Goal: Task Accomplishment & Management: Use online tool/utility

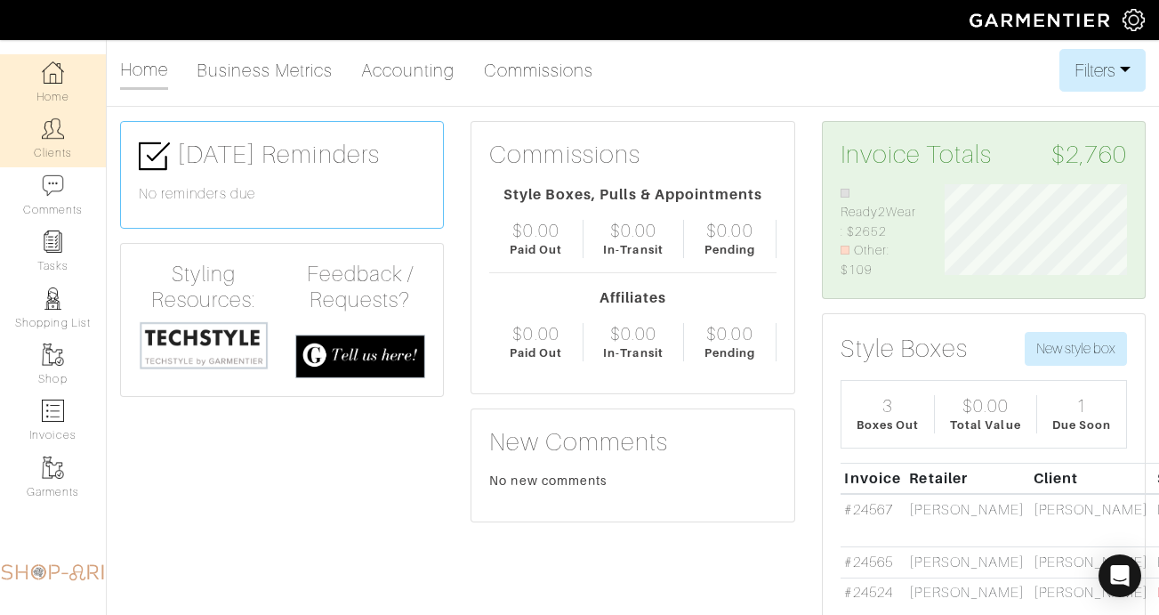
scroll to position [96, 209]
click at [84, 122] on link "Clients" at bounding box center [53, 138] width 106 height 56
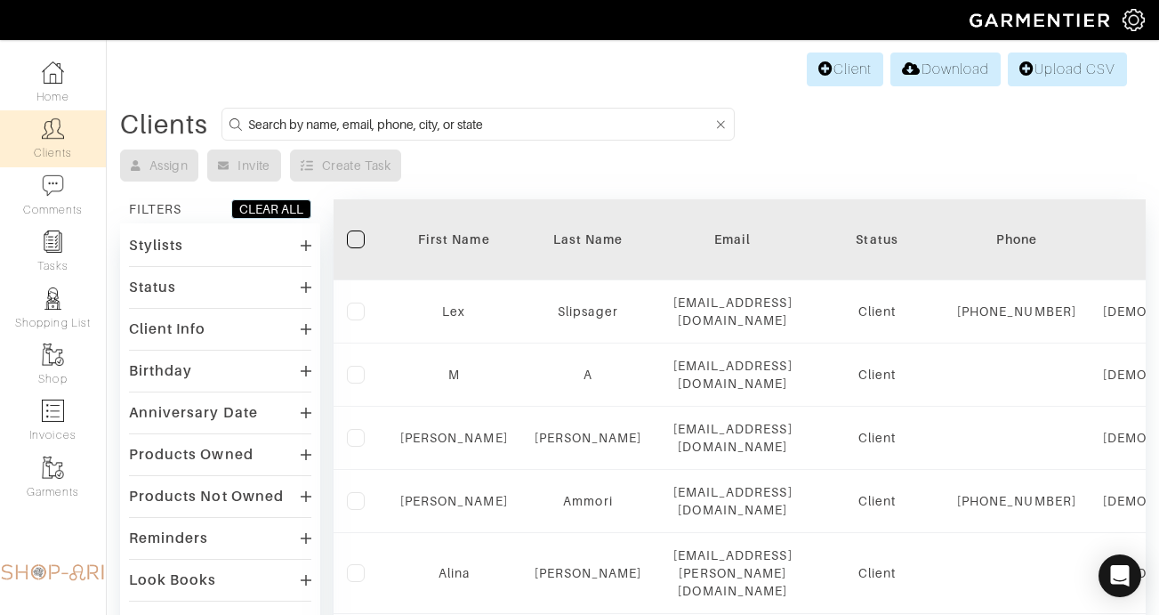
click at [375, 111] on form at bounding box center [478, 124] width 513 height 33
click at [374, 124] on input at bounding box center [480, 124] width 464 height 22
type input "janet"
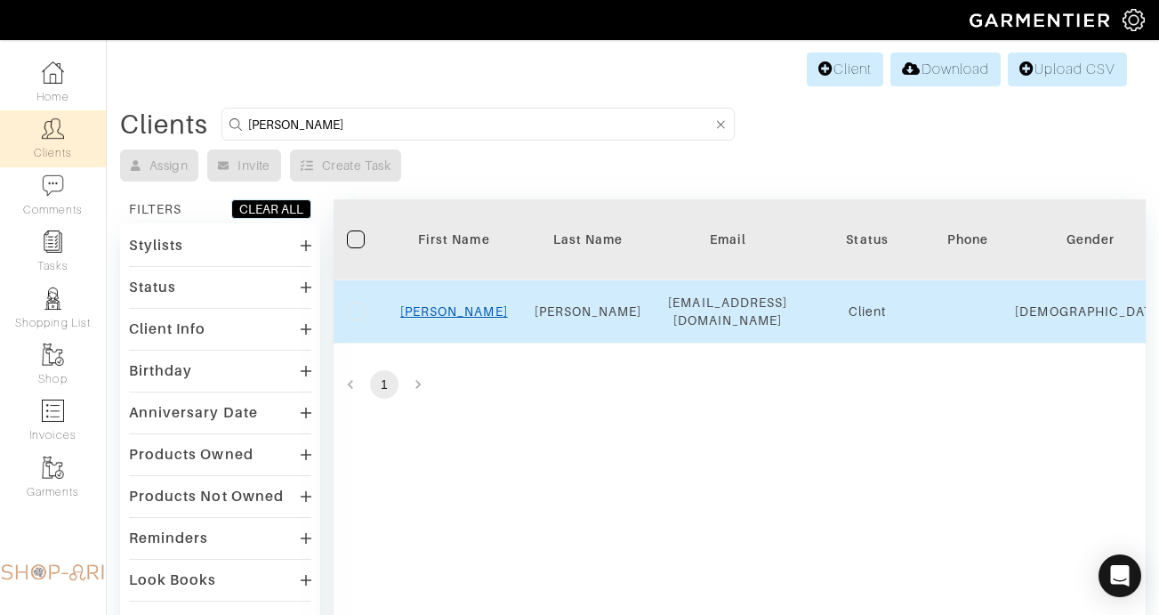
click at [454, 315] on link "Janet" at bounding box center [454, 311] width 108 height 14
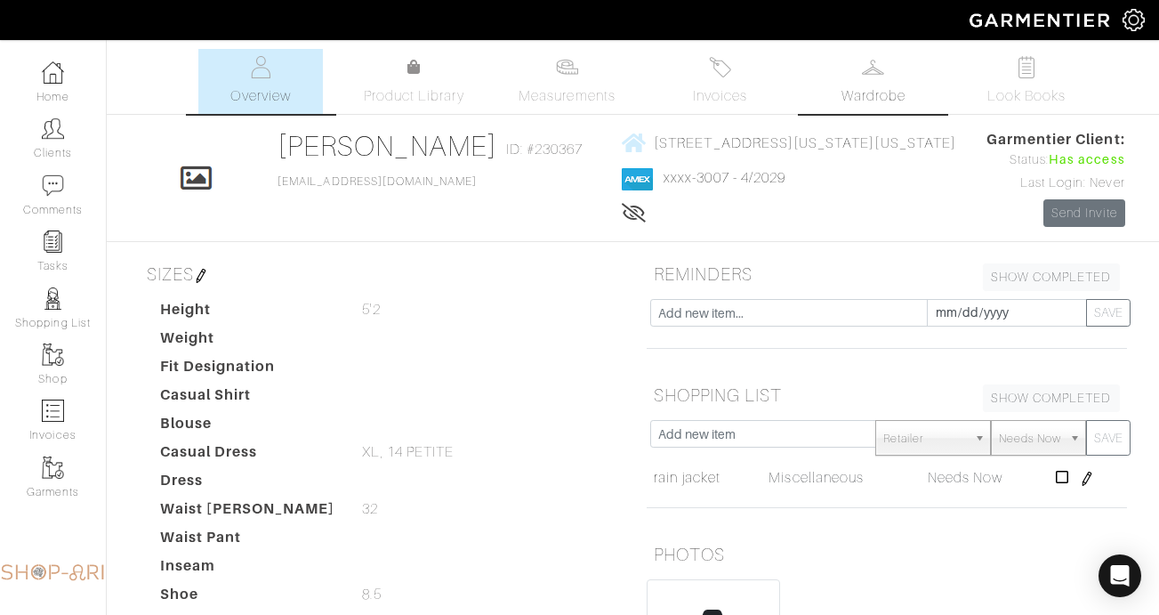
click at [859, 97] on span "Wardrobe" at bounding box center [874, 95] width 64 height 21
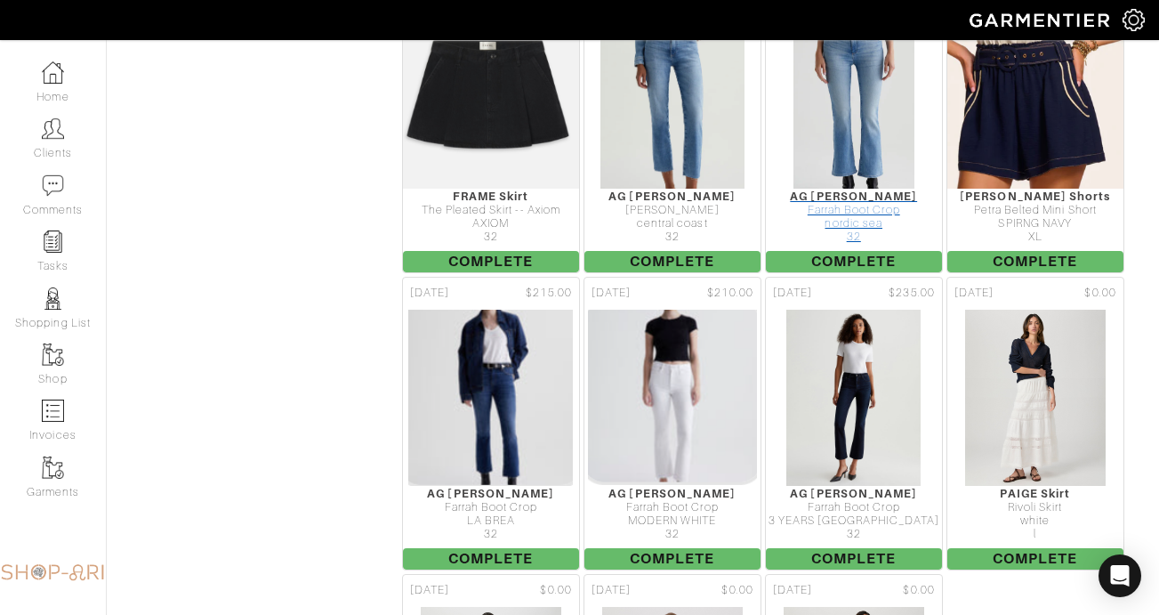
scroll to position [4451, 0]
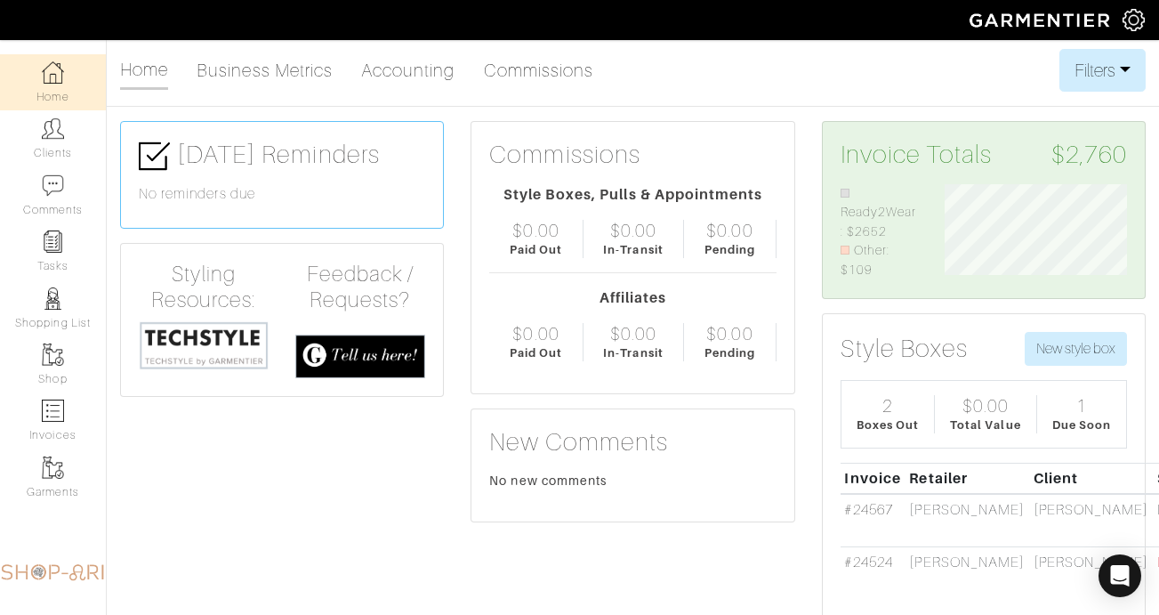
scroll to position [96, 209]
click at [64, 120] on link "Clients" at bounding box center [53, 138] width 106 height 56
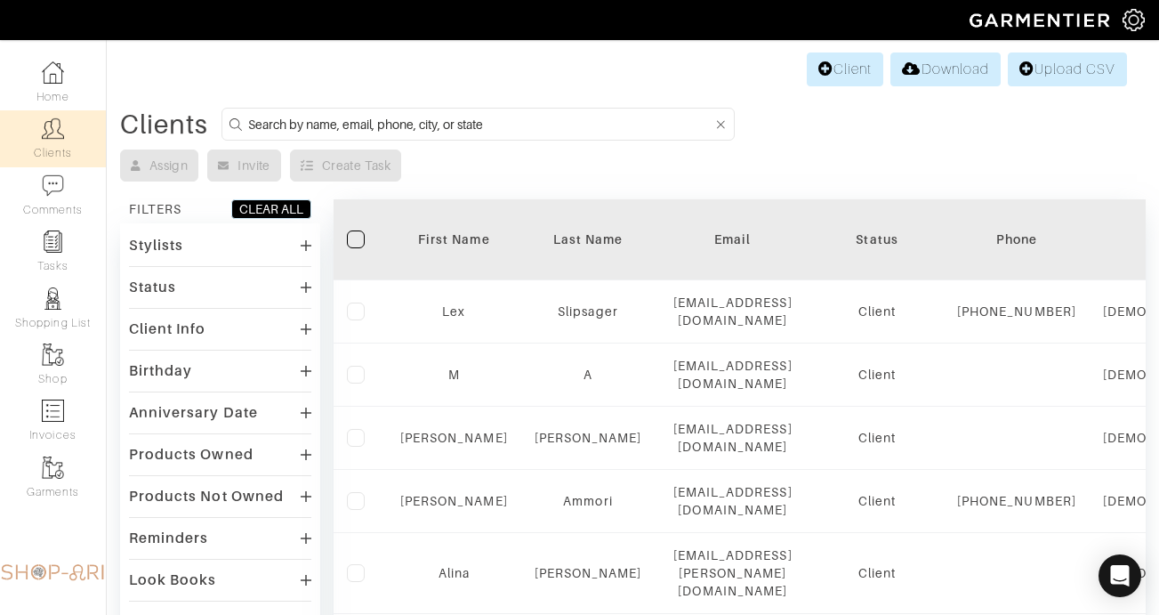
click at [485, 124] on input at bounding box center [480, 124] width 464 height 22
type input "[PERSON_NAME]"
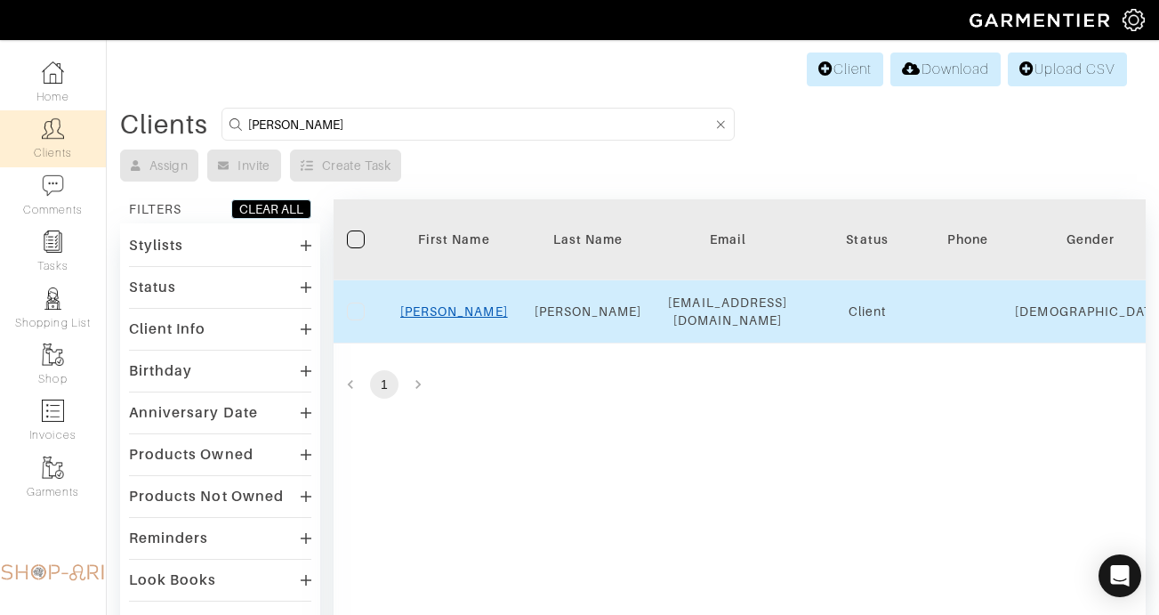
click at [450, 309] on link "Janet" at bounding box center [454, 311] width 108 height 14
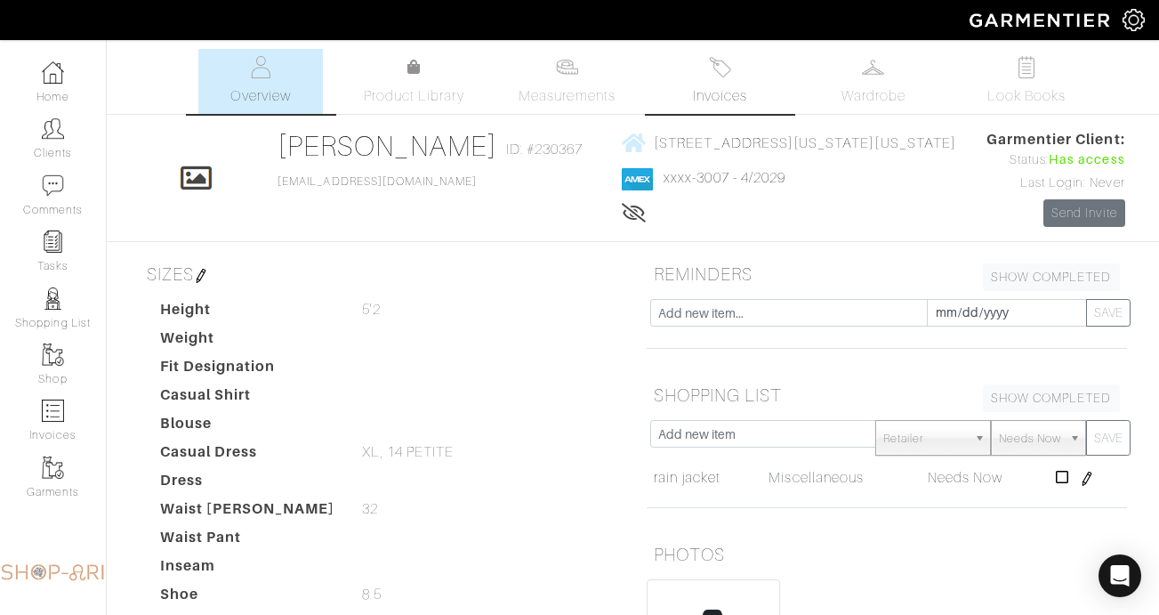
click at [745, 69] on link "Invoices" at bounding box center [720, 81] width 125 height 65
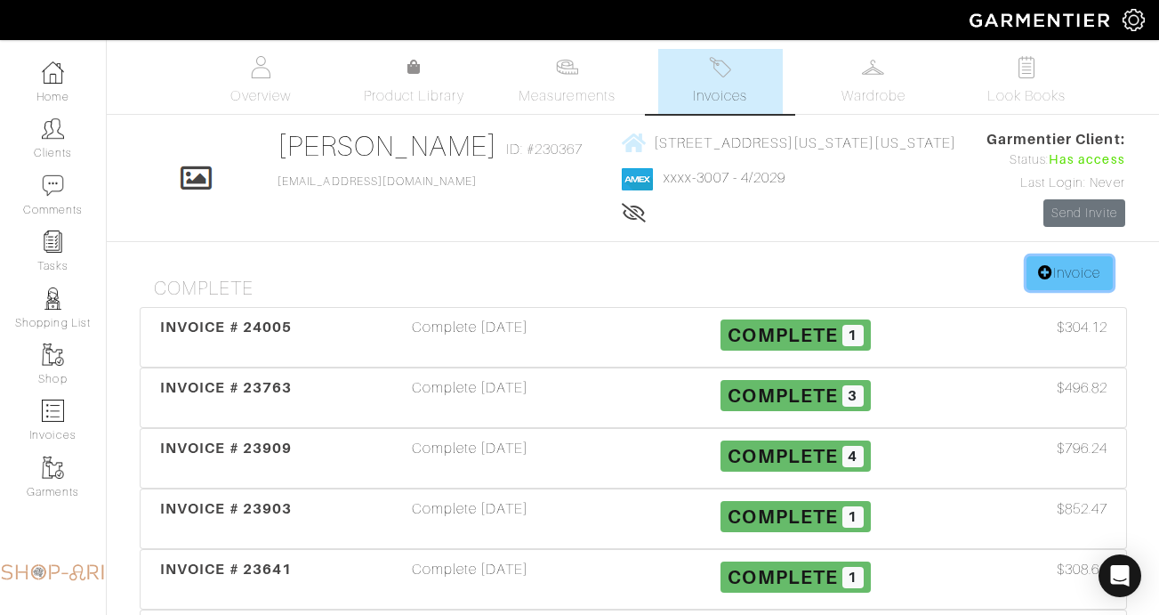
click at [1070, 272] on link "Invoice" at bounding box center [1069, 273] width 85 height 34
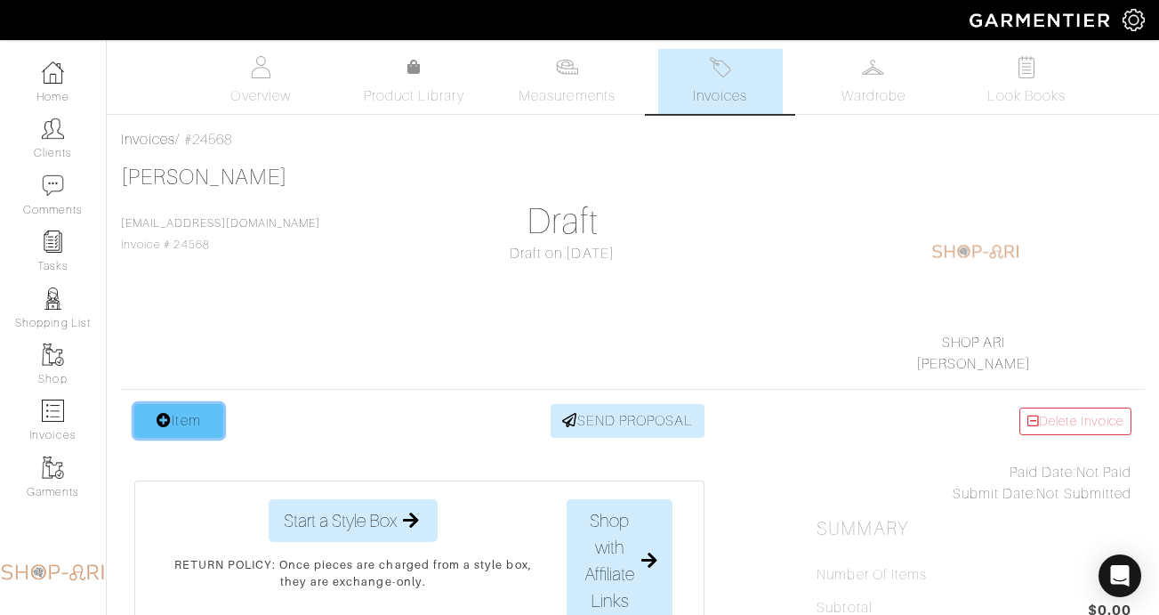
click at [176, 424] on link "Item" at bounding box center [178, 421] width 89 height 34
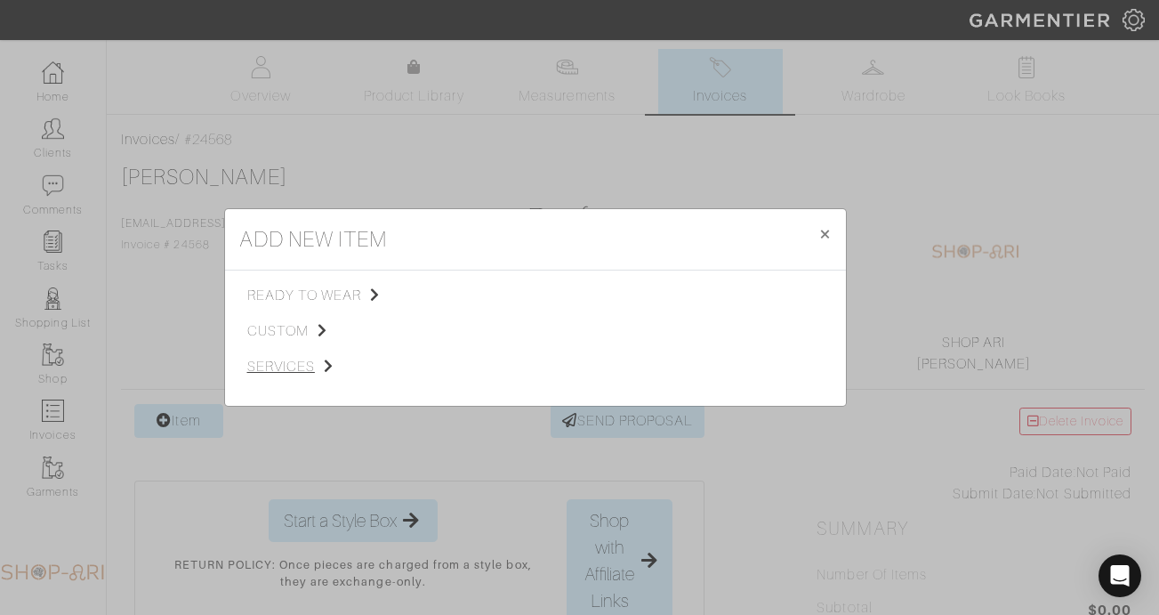
click at [294, 367] on span "services" at bounding box center [336, 366] width 179 height 21
click at [528, 294] on span "Styling Service" at bounding box center [497, 293] width 88 height 14
click at [722, 342] on link "Personal Shopping" at bounding box center [702, 341] width 114 height 14
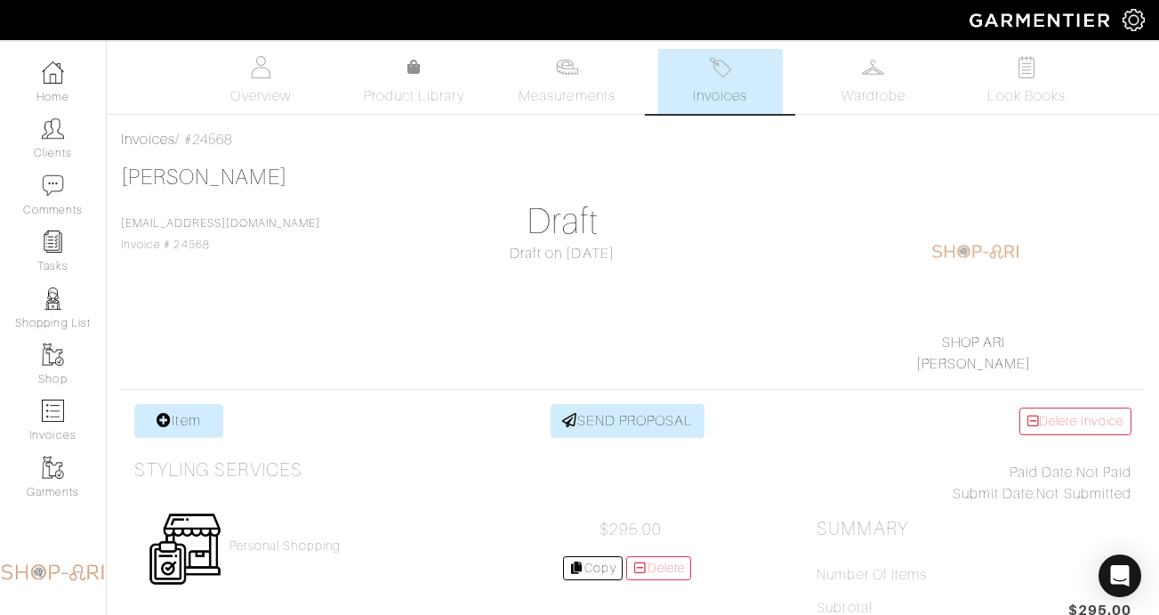
click at [312, 533] on div "Personal Shopping $295.00 Copy [GEOGRAPHIC_DATA]" at bounding box center [419, 548] width 570 height 101
click at [312, 550] on h4 "Personal Shopping" at bounding box center [285, 545] width 111 height 15
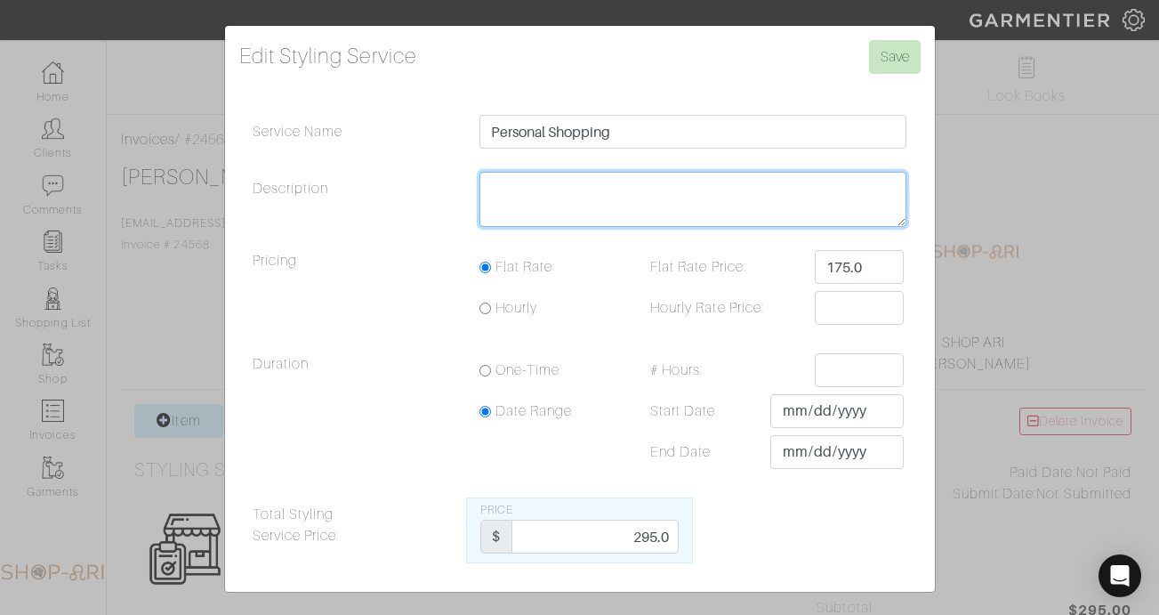
click at [539, 220] on textarea "Description" at bounding box center [693, 199] width 428 height 55
type textarea "40"
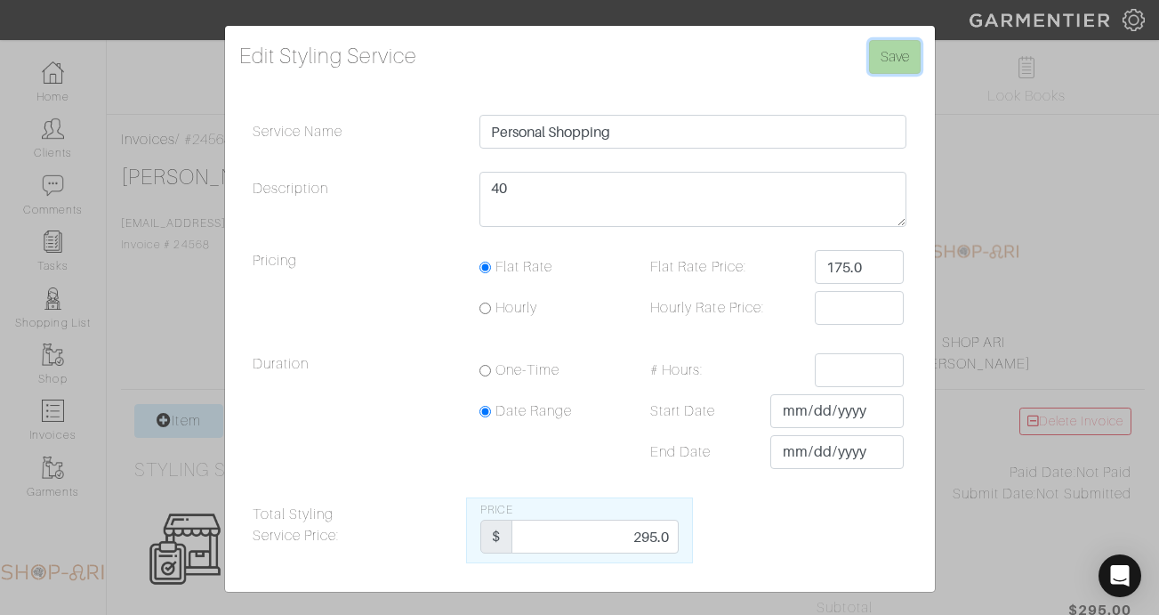
click at [903, 57] on input "Save" at bounding box center [895, 57] width 52 height 34
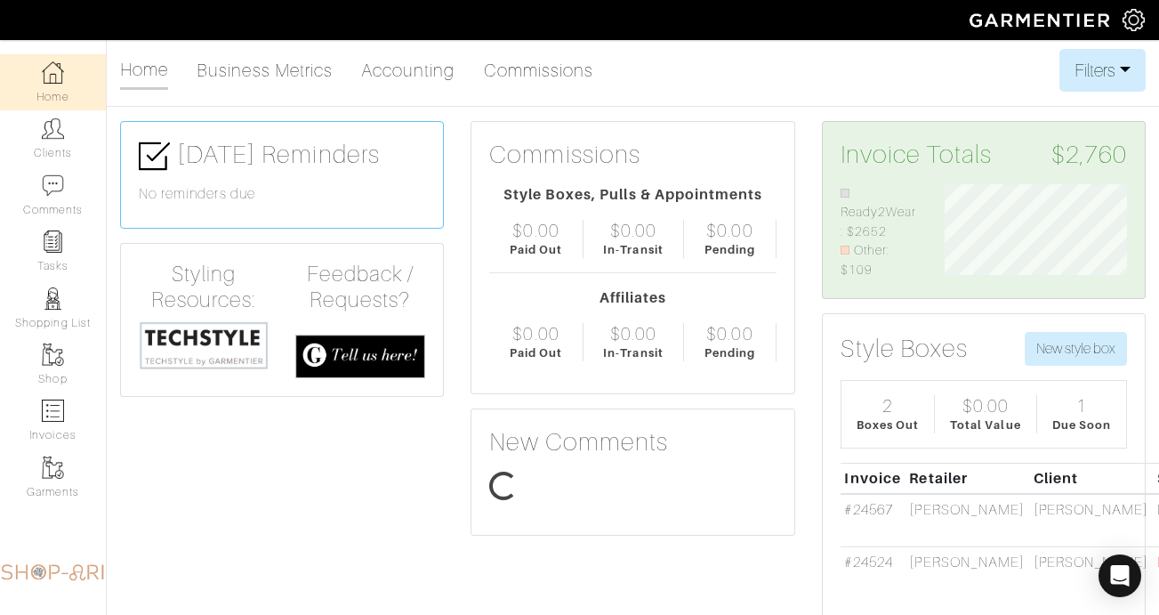
scroll to position [96, 209]
click at [47, 122] on img at bounding box center [53, 128] width 22 height 22
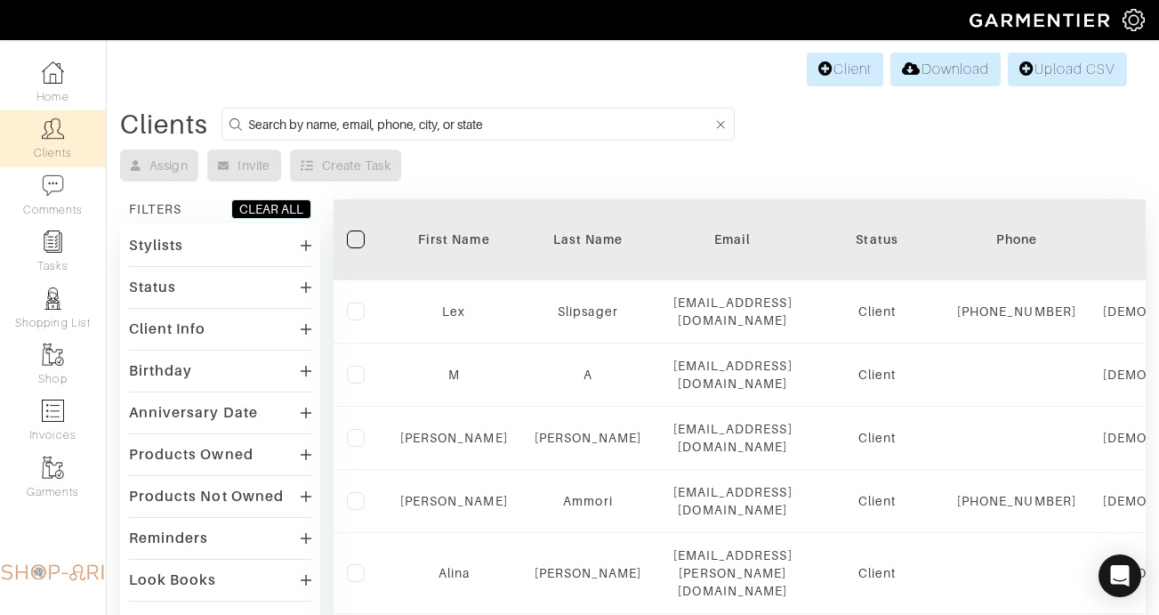
click at [392, 131] on input at bounding box center [480, 124] width 464 height 22
type input "mariel"
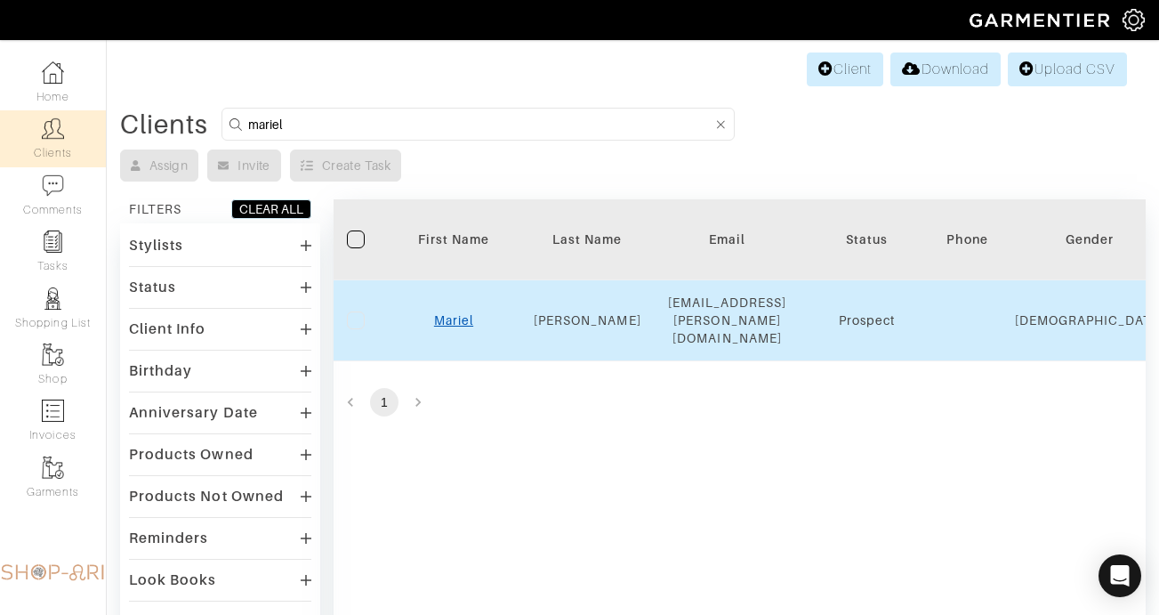
click at [447, 313] on link "Mariel" at bounding box center [453, 320] width 39 height 14
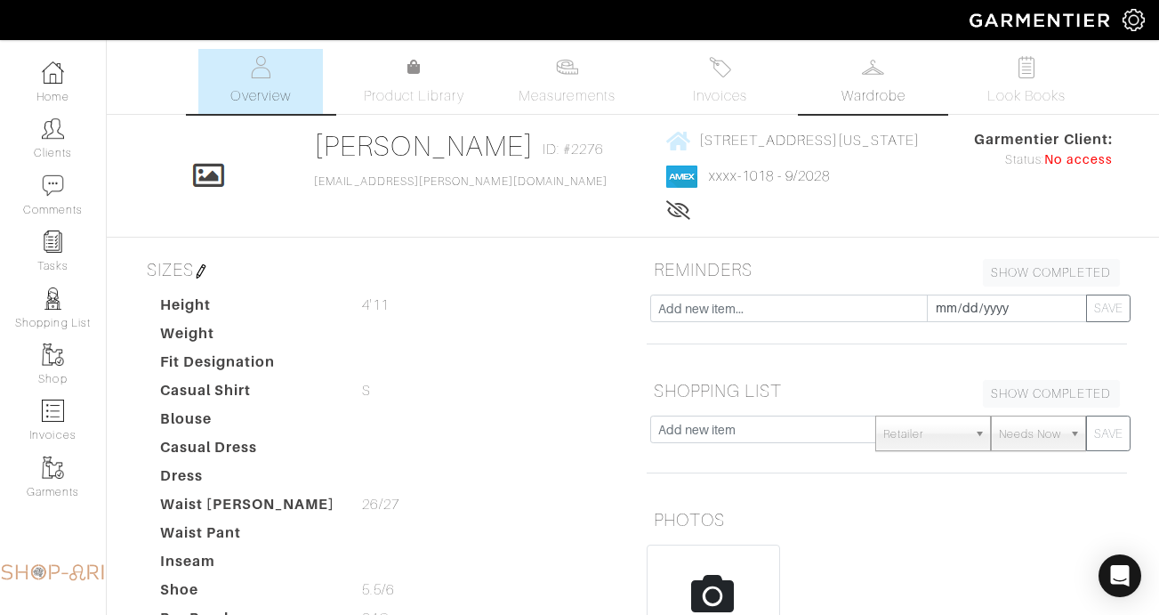
click at [869, 62] on img at bounding box center [873, 67] width 22 height 22
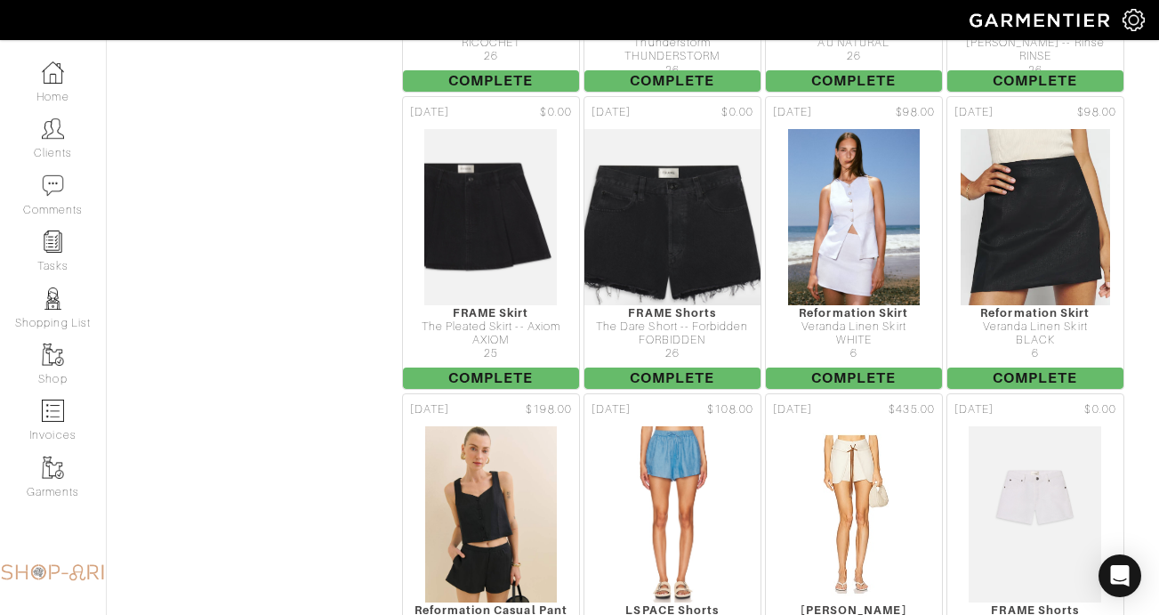
scroll to position [1981, 0]
